Goal: Task Accomplishment & Management: Manage account settings

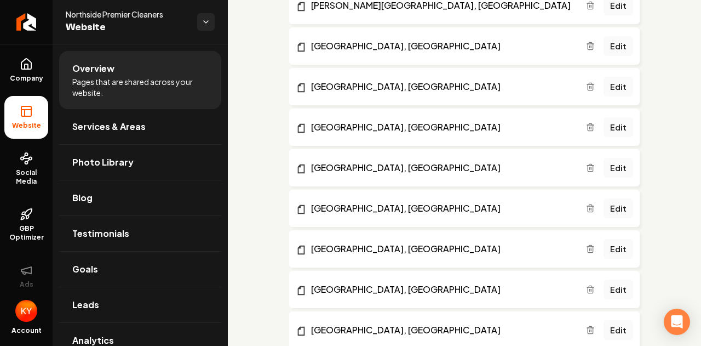
scroll to position [1587, 0]
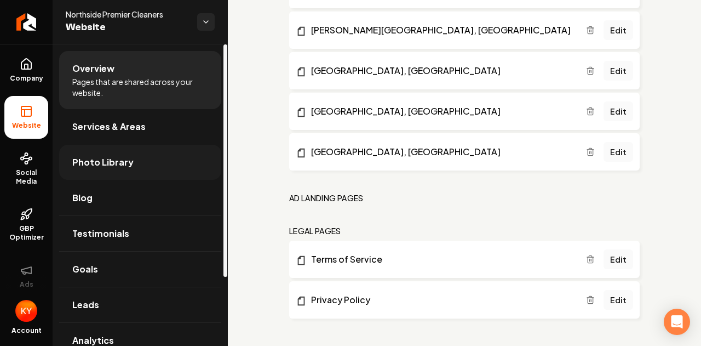
click at [130, 157] on link "Photo Library" at bounding box center [140, 162] width 162 height 35
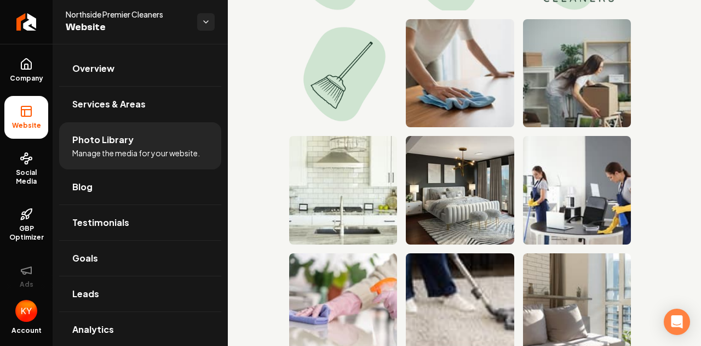
scroll to position [401, 0]
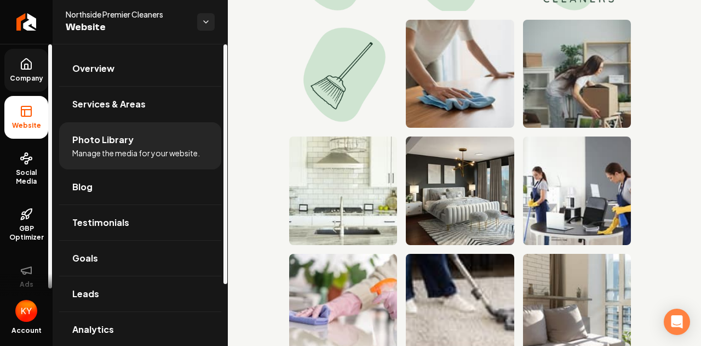
click at [9, 70] on link "Company" at bounding box center [26, 70] width 44 height 43
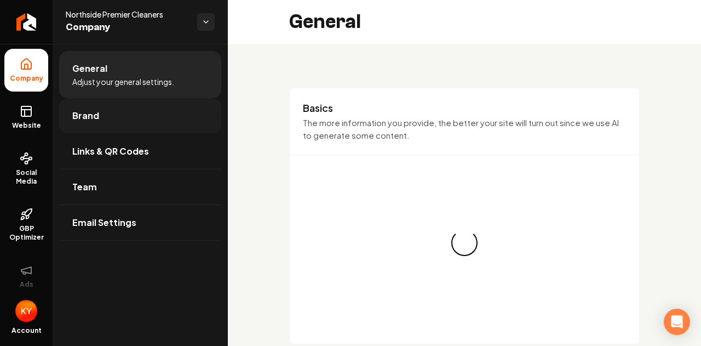
click at [117, 116] on link "Brand" at bounding box center [140, 115] width 162 height 35
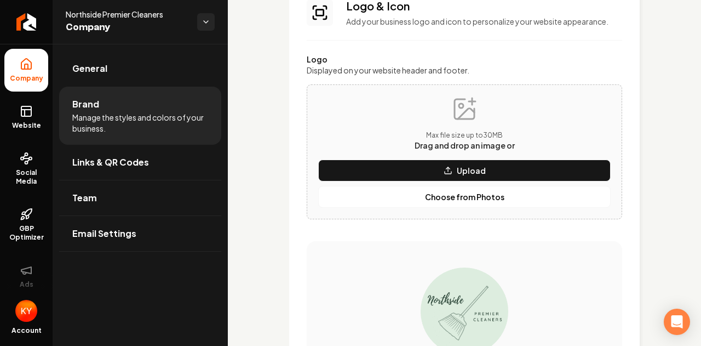
scroll to position [91, 0]
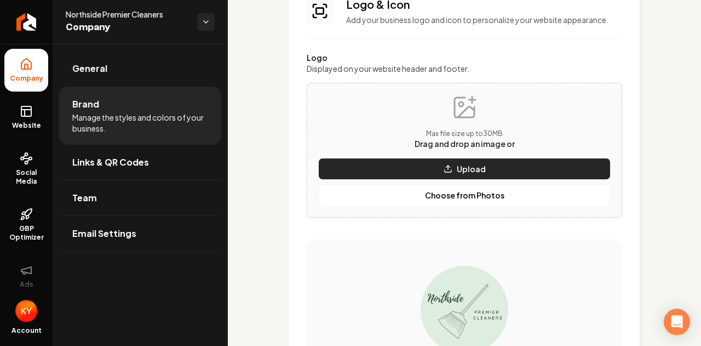
click at [473, 173] on p "Upload" at bounding box center [471, 168] width 29 height 11
